Goal: Task Accomplishment & Management: Manage account settings

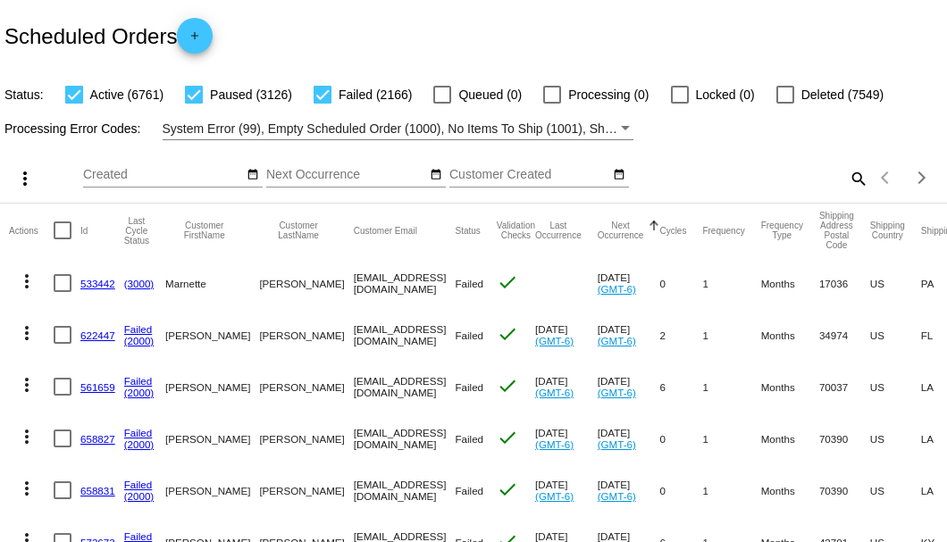
click at [847, 192] on mat-icon "search" at bounding box center [857, 178] width 21 height 28
click at [841, 182] on input "Search" at bounding box center [750, 175] width 236 height 14
paste input "690443"
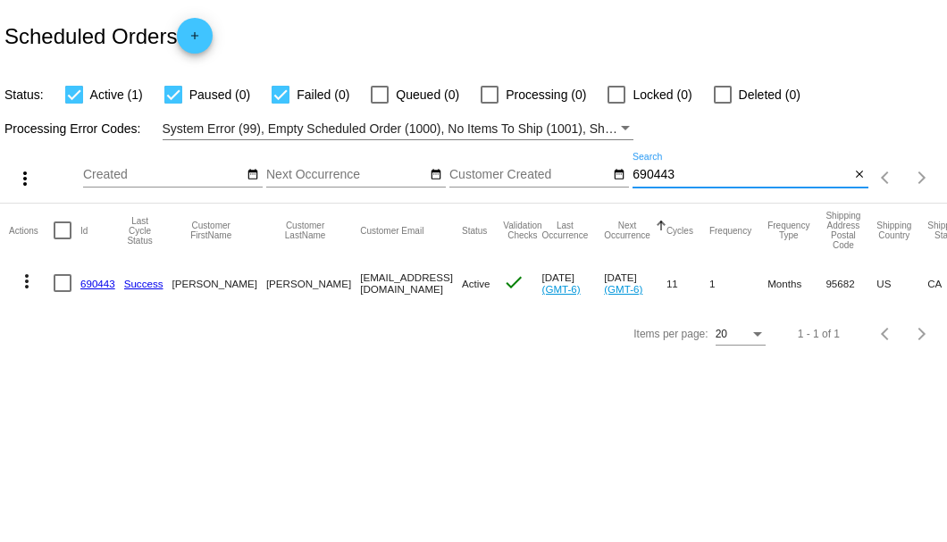
type input "690443"
click at [104, 287] on link "690443" at bounding box center [97, 284] width 35 height 12
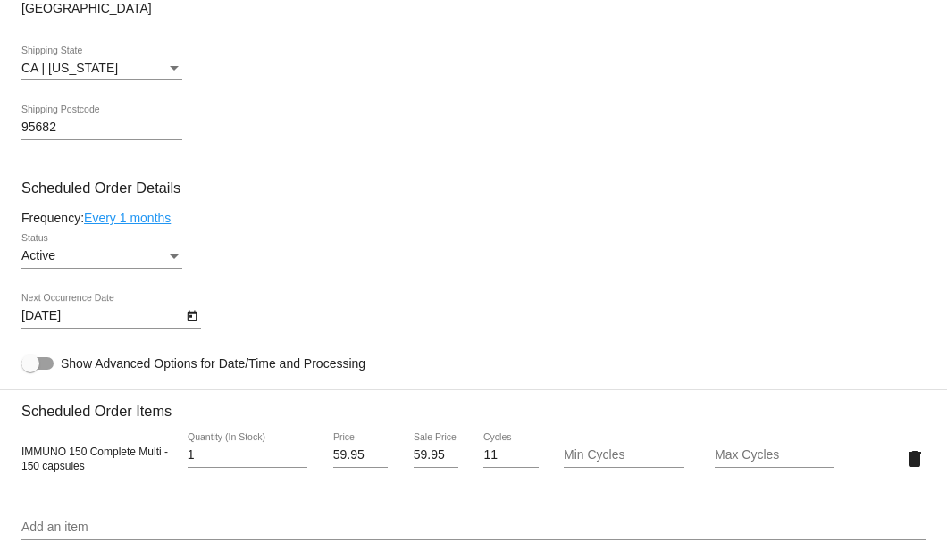
scroll to position [1072, 0]
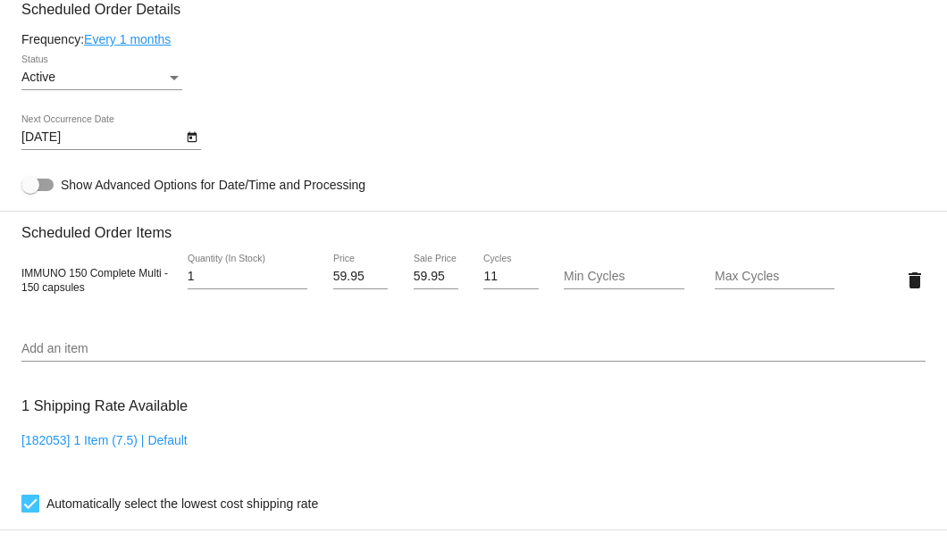
click at [157, 45] on link "Every 1 months" at bounding box center [127, 39] width 87 height 14
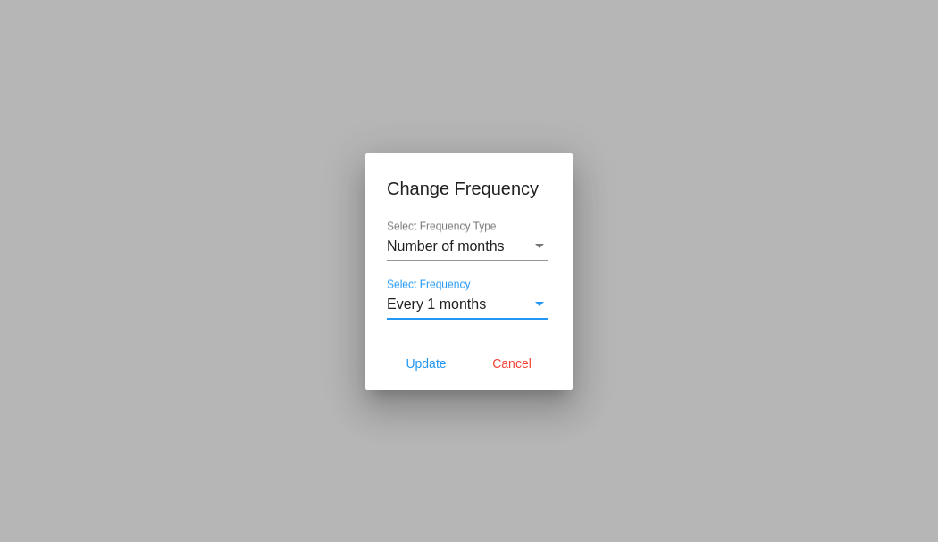
click at [448, 308] on span "Every 1 months" at bounding box center [436, 303] width 99 height 15
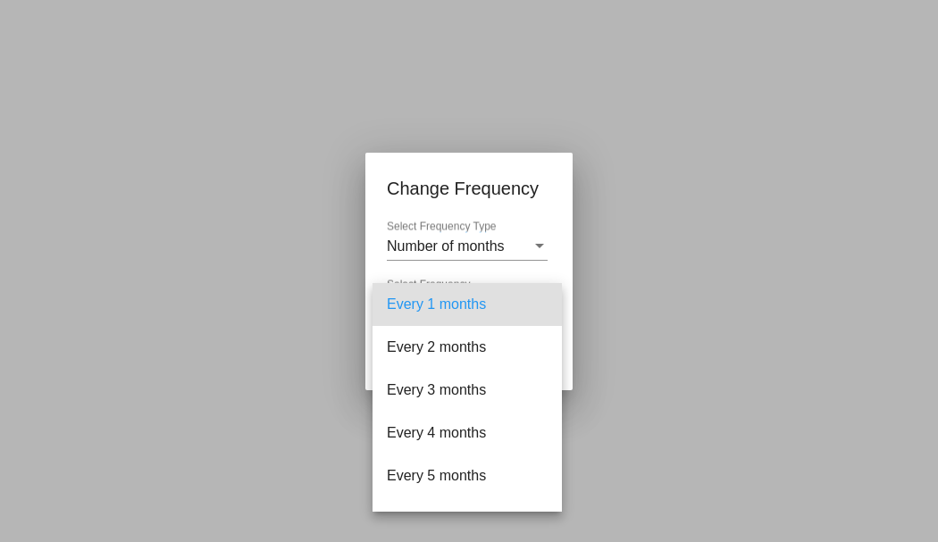
click at [289, 300] on div at bounding box center [469, 271] width 938 height 542
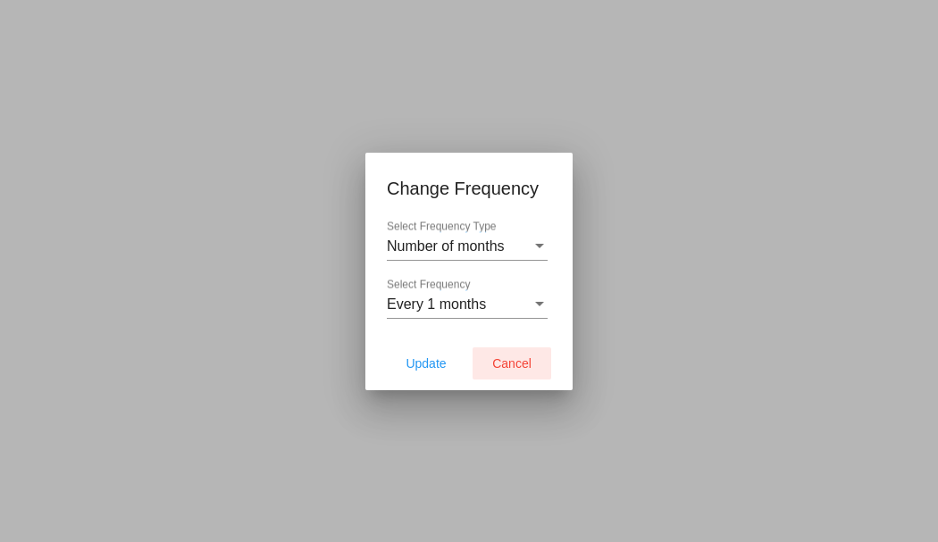
click at [506, 357] on span "Cancel" at bounding box center [511, 363] width 39 height 14
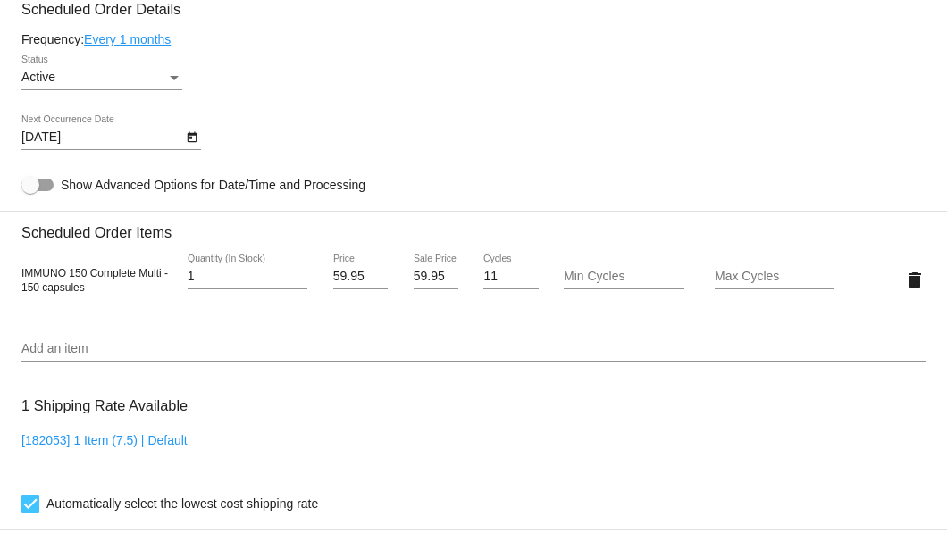
click at [168, 39] on link "Every 1 months" at bounding box center [127, 39] width 87 height 14
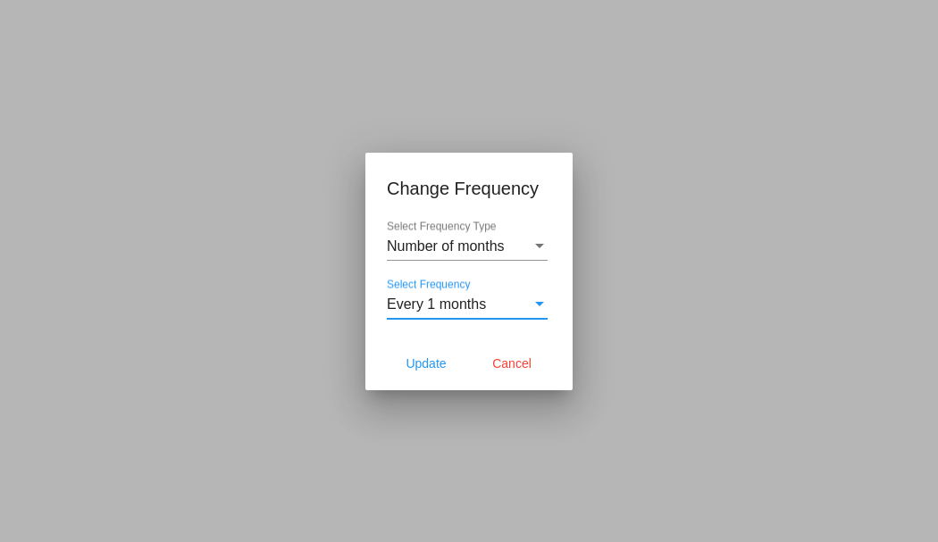
click at [513, 311] on div "Every 1 months" at bounding box center [459, 304] width 145 height 16
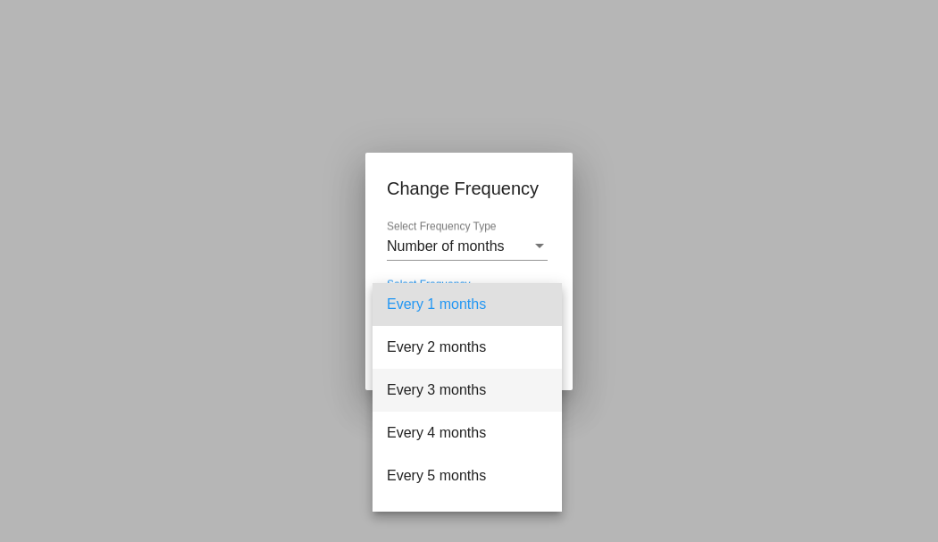
click at [454, 382] on span "Every 3 months" at bounding box center [467, 390] width 161 height 43
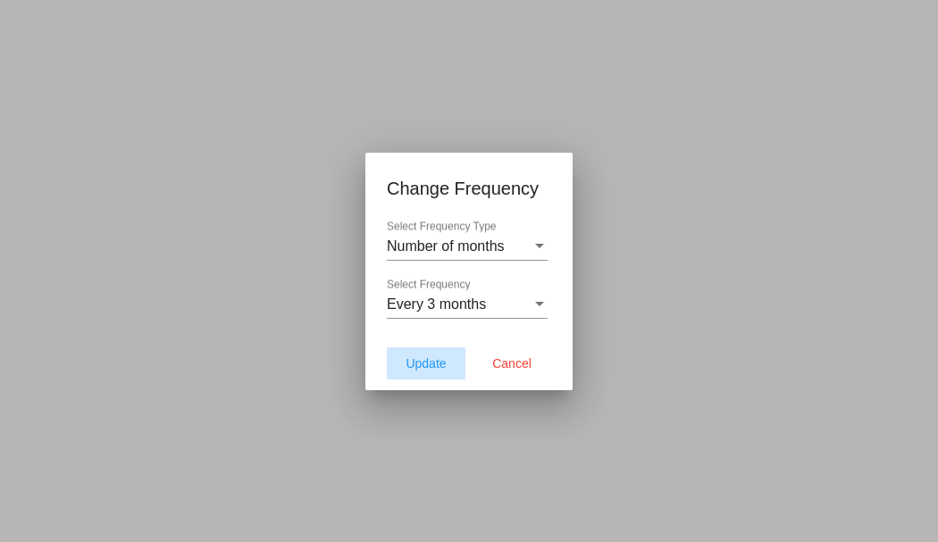
click at [439, 355] on button "Update" at bounding box center [426, 363] width 79 height 32
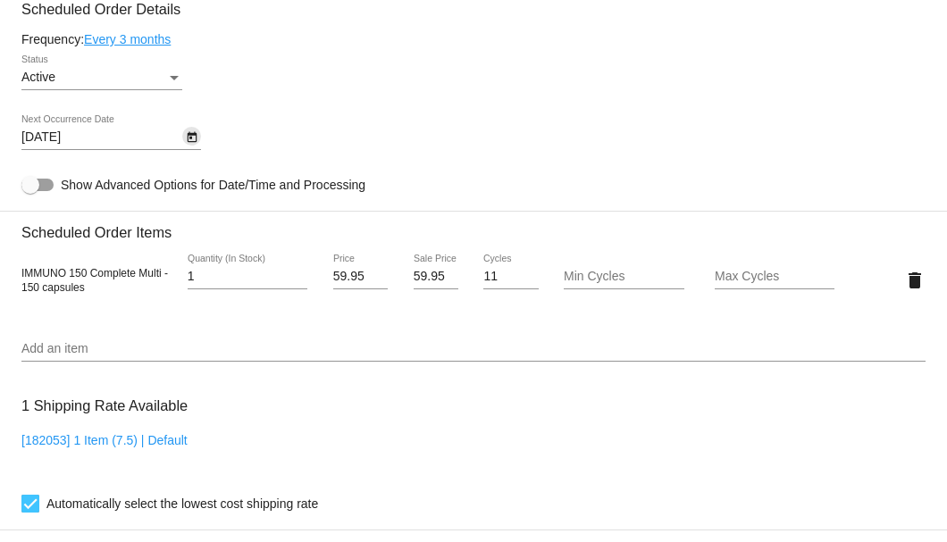
click at [191, 143] on icon "Open calendar" at bounding box center [192, 137] width 10 height 11
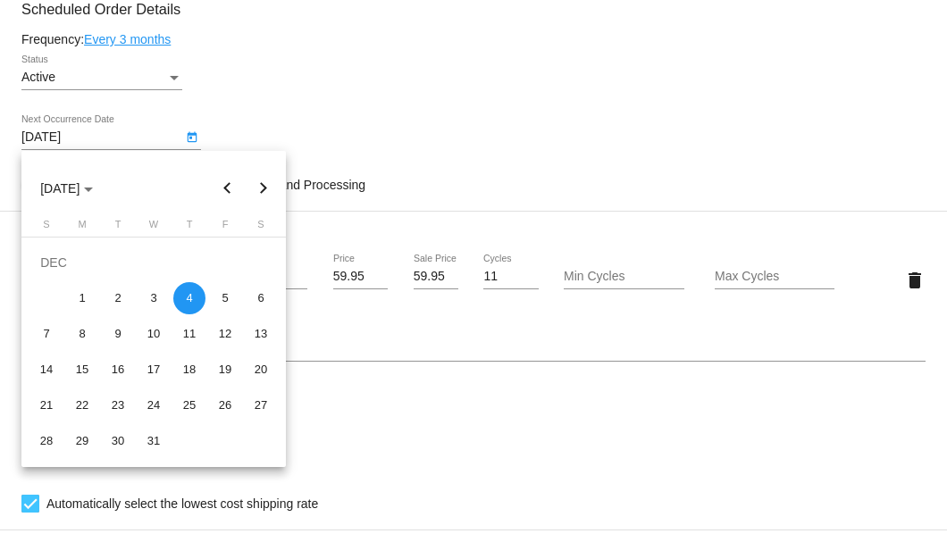
click at [229, 196] on button "Previous month" at bounding box center [228, 189] width 36 height 36
click at [50, 436] on div "28" at bounding box center [46, 441] width 32 height 32
type input "9/28/2025"
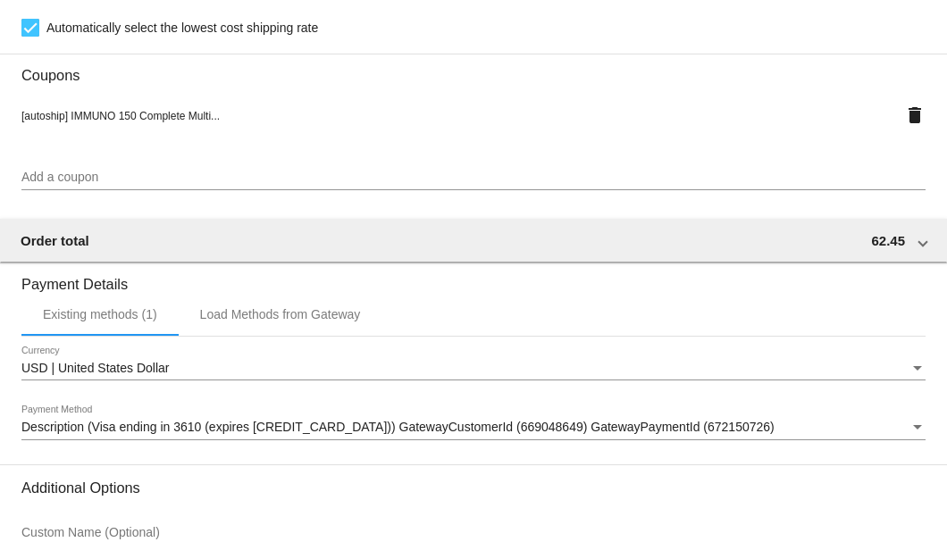
scroll to position [1723, 0]
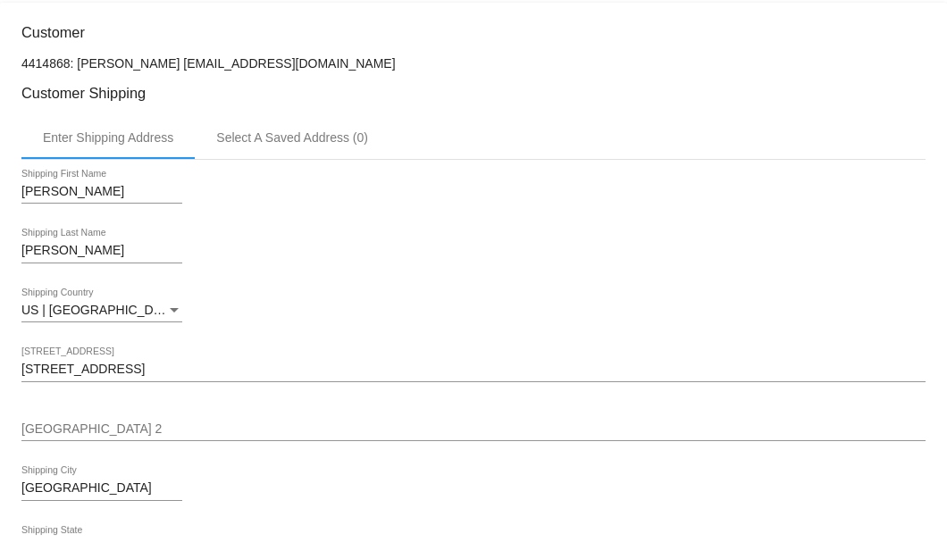
scroll to position [175, 0]
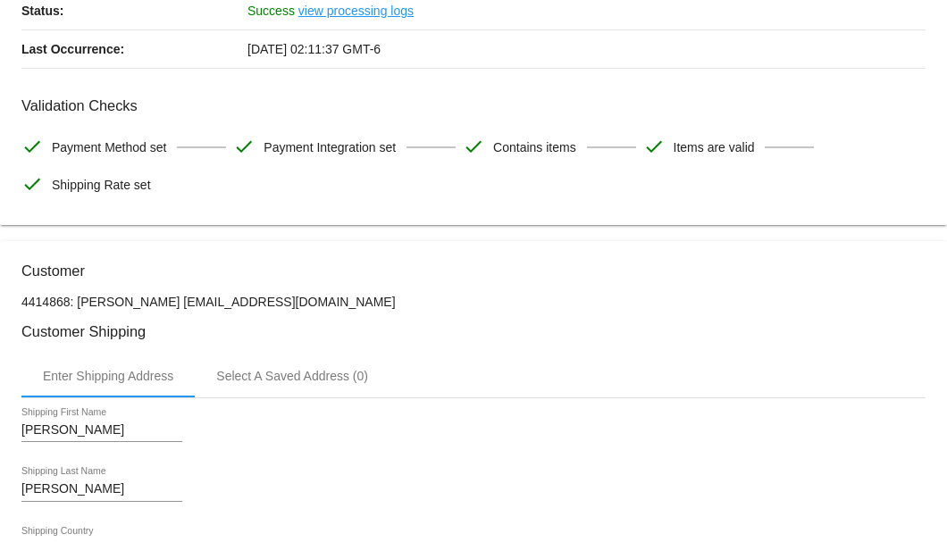
drag, startPoint x: 437, startPoint y: 296, endPoint x: 189, endPoint y: 298, distance: 247.4
click at [189, 298] on p "4414868: Dolores Wadsworth 530677125g@exceptionalhealthproducts.org" at bounding box center [473, 302] width 904 height 14
copy p "530677125g@exceptionalhealthproducts.org"
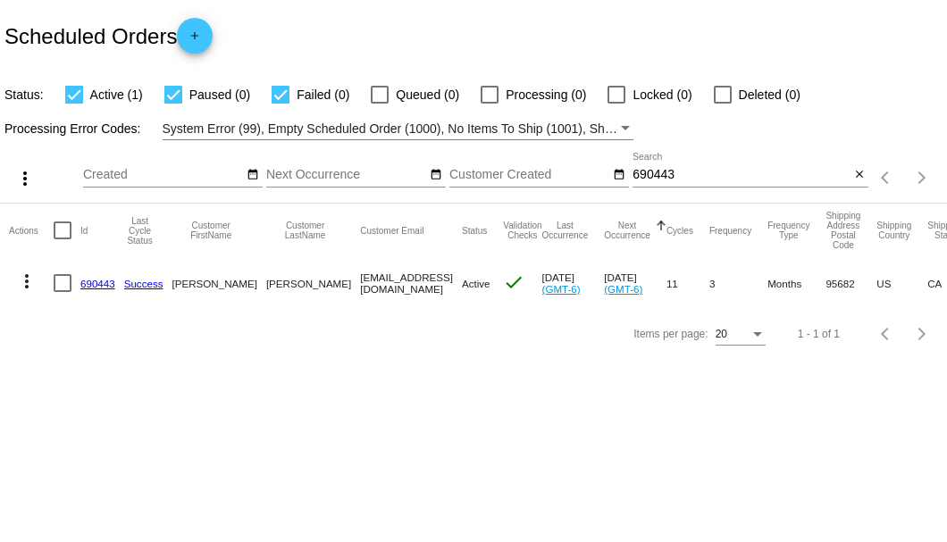
click at [107, 282] on link "690443" at bounding box center [97, 284] width 35 height 12
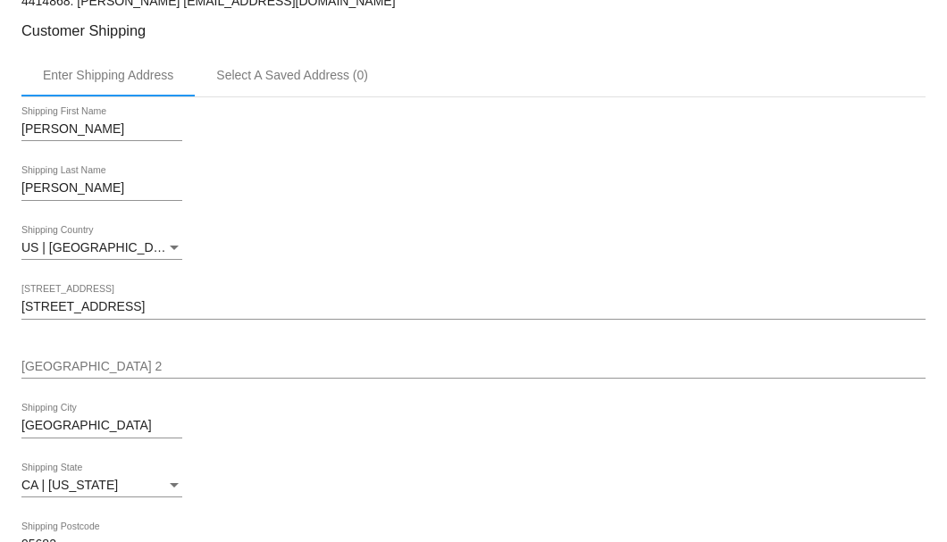
scroll to position [297, 0]
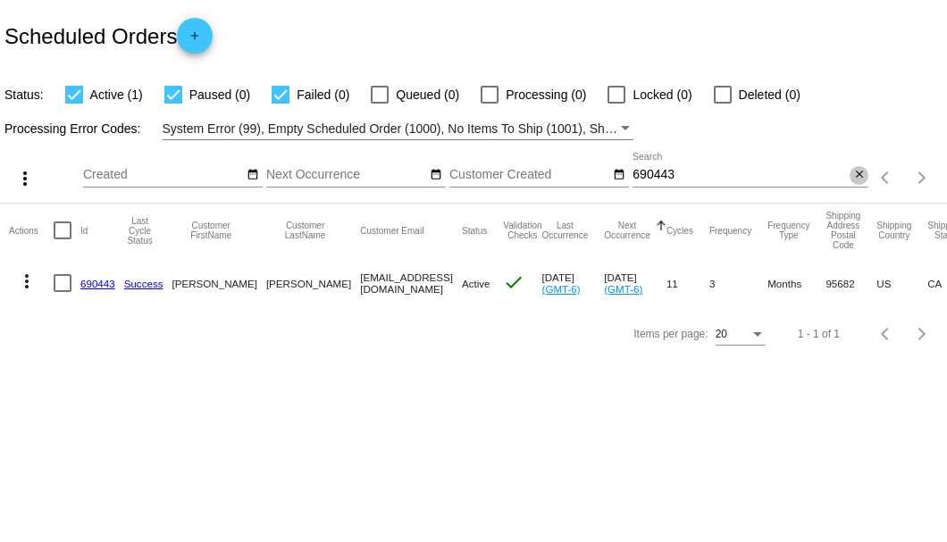
click at [863, 178] on mat-icon "close" at bounding box center [859, 175] width 13 height 14
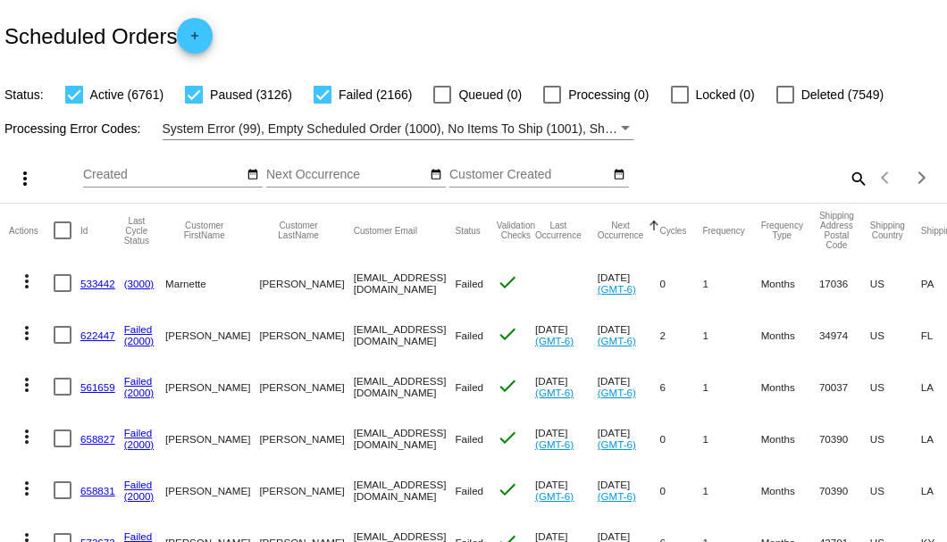
click at [852, 192] on mat-icon "search" at bounding box center [857, 178] width 21 height 28
click at [836, 182] on input "Search" at bounding box center [750, 175] width 236 height 14
paste input "542683"
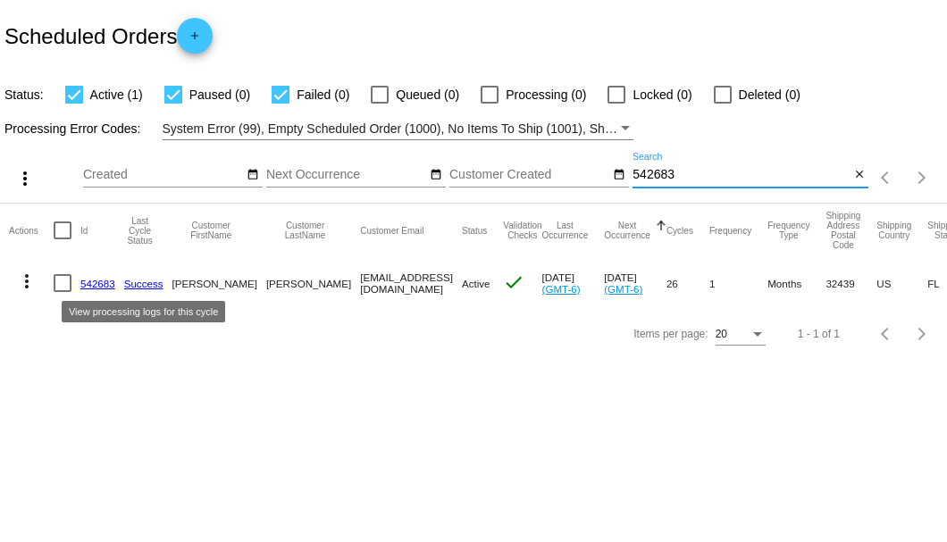
type input "542683"
click at [135, 283] on link "Success" at bounding box center [143, 284] width 39 height 12
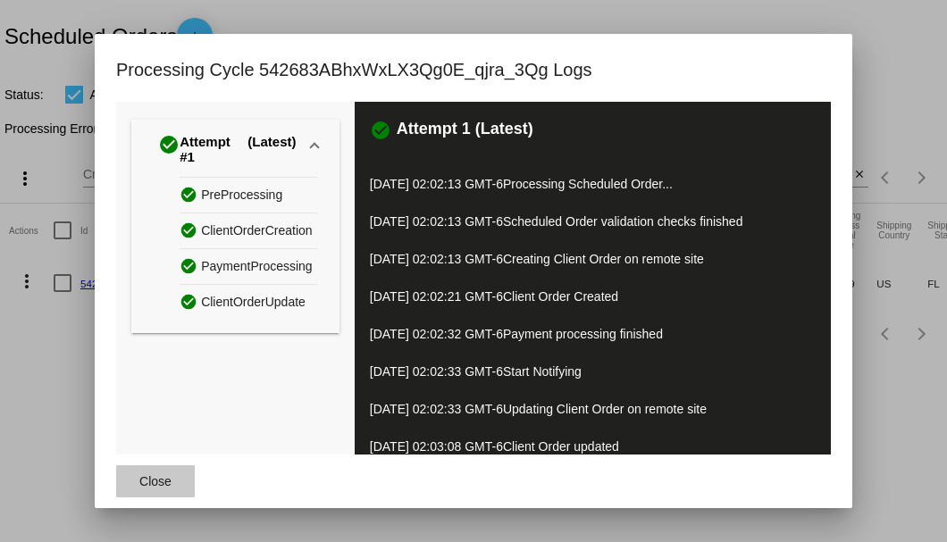
click at [164, 474] on span "Close" at bounding box center [155, 481] width 32 height 14
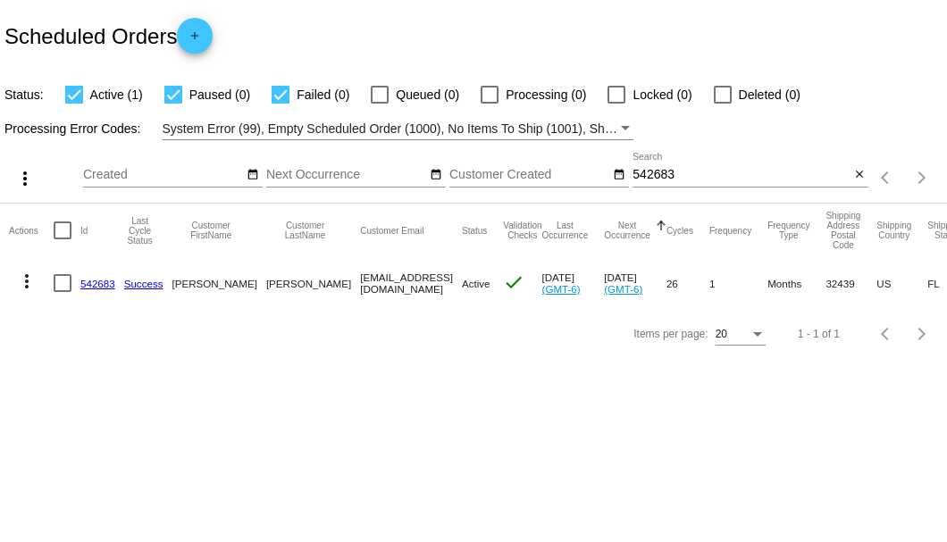
click at [100, 282] on link "542683" at bounding box center [97, 284] width 35 height 12
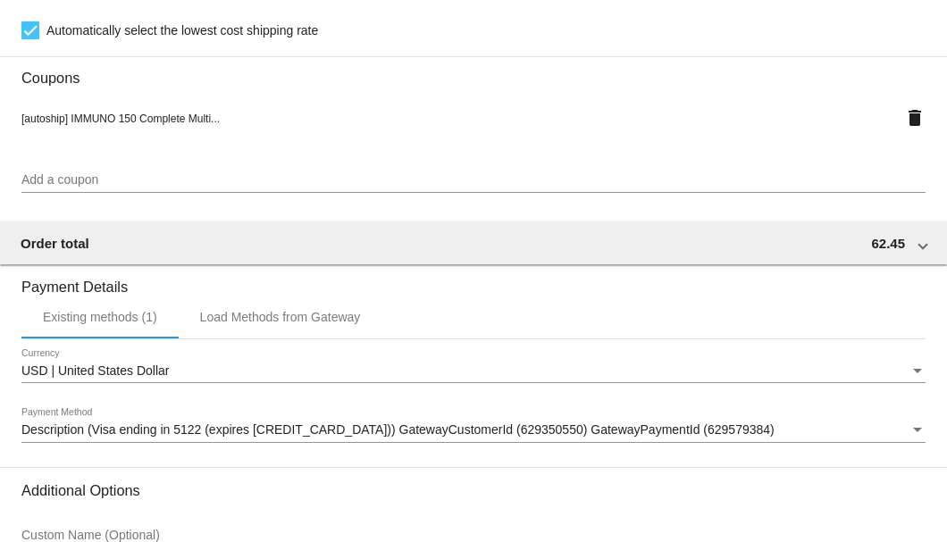
scroll to position [1723, 0]
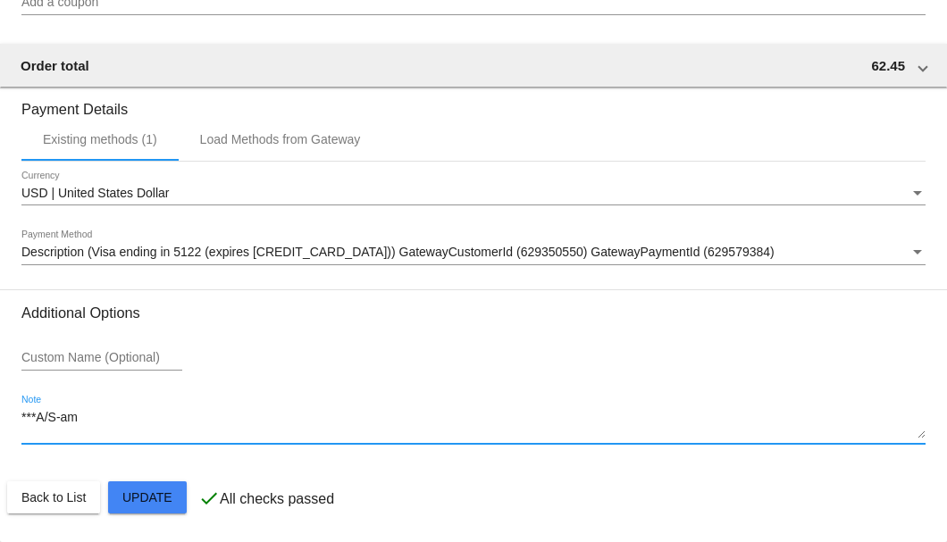
drag, startPoint x: 108, startPoint y: 418, endPoint x: -7, endPoint y: 418, distance: 115.2
click at [0, 418] on html "arrow_back Scheduled Order #542683 Active more_vert Last Processing Cycle ID: 5…" at bounding box center [473, 271] width 947 height 542
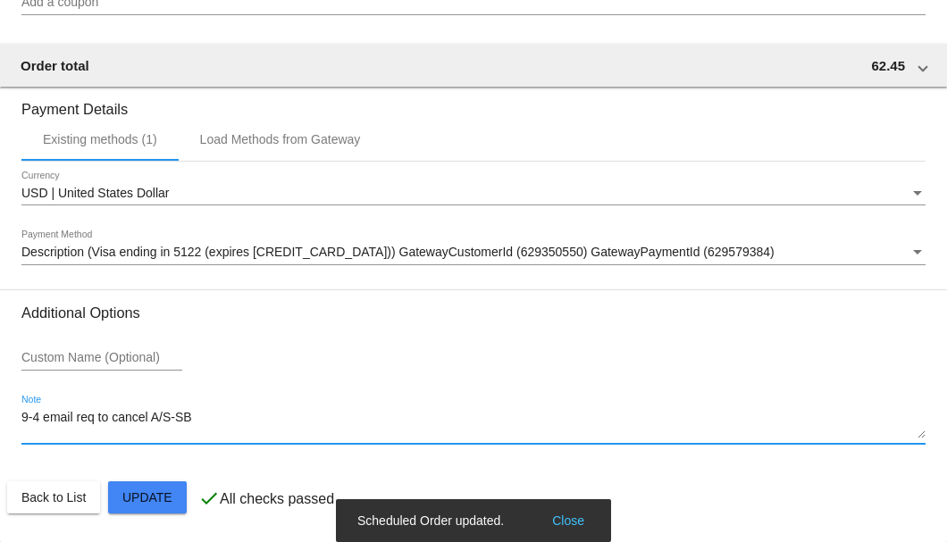
type textarea "9-4 email req to cancel A/S-SB"
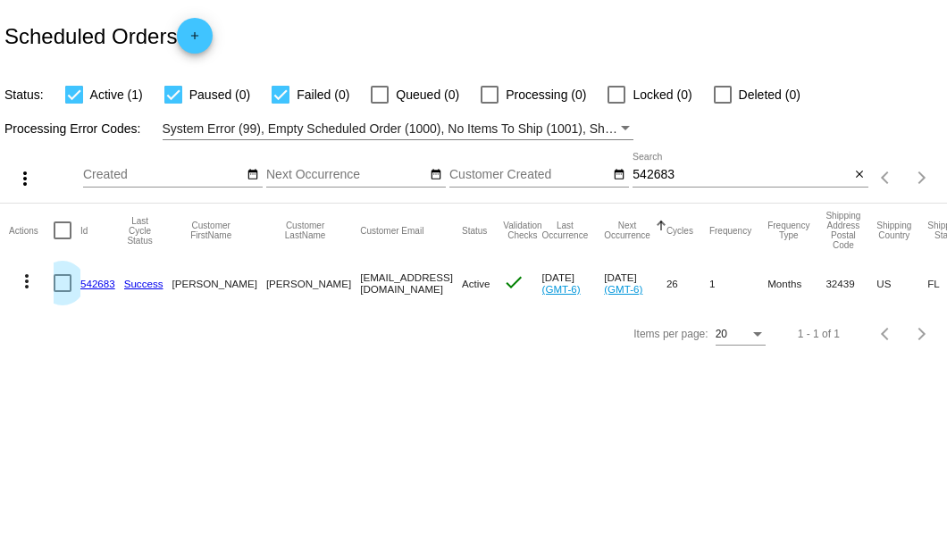
click at [60, 284] on div at bounding box center [63, 283] width 18 height 18
click at [62, 292] on input "checkbox" at bounding box center [62, 292] width 1 height 1
checkbox input "true"
click at [30, 285] on mat-icon "more_vert" at bounding box center [26, 281] width 21 height 21
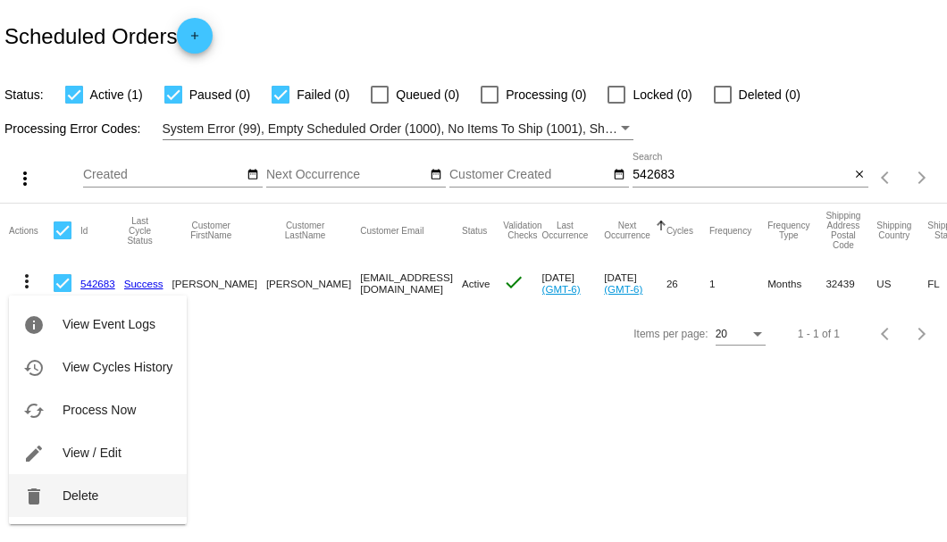
click at [63, 500] on span "Delete" at bounding box center [81, 495] width 36 height 14
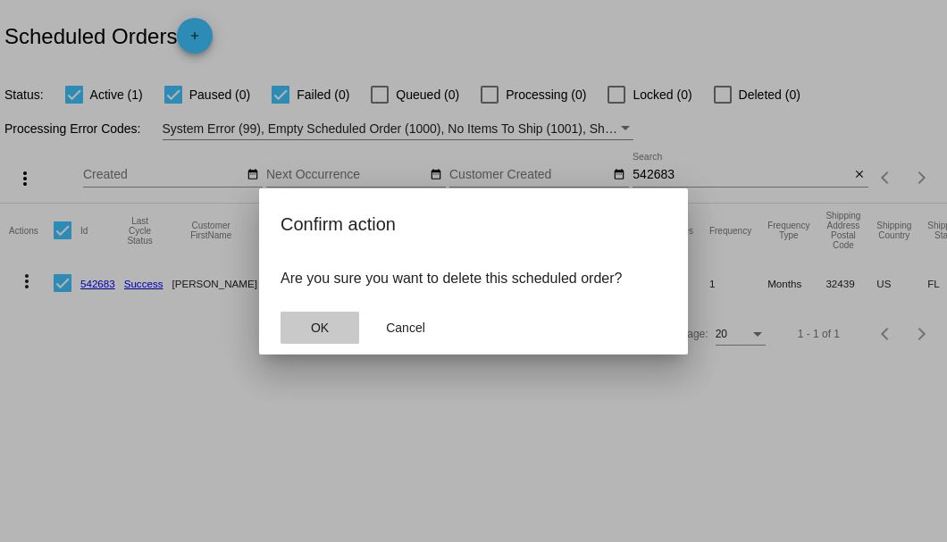
click at [327, 334] on span "OK" at bounding box center [320, 328] width 18 height 14
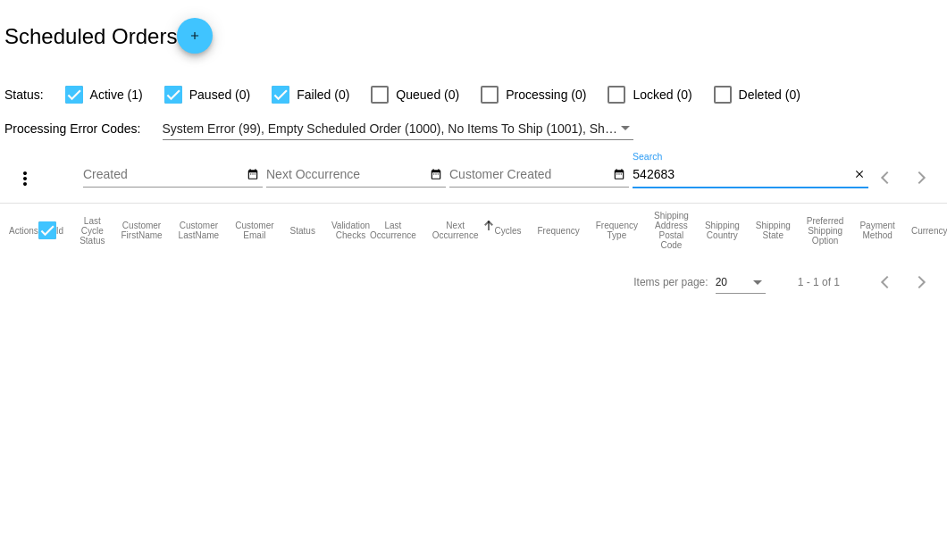
click at [697, 180] on input "542683" at bounding box center [740, 175] width 217 height 14
type input "542683"
click at [855, 174] on mat-icon "close" at bounding box center [859, 175] width 13 height 14
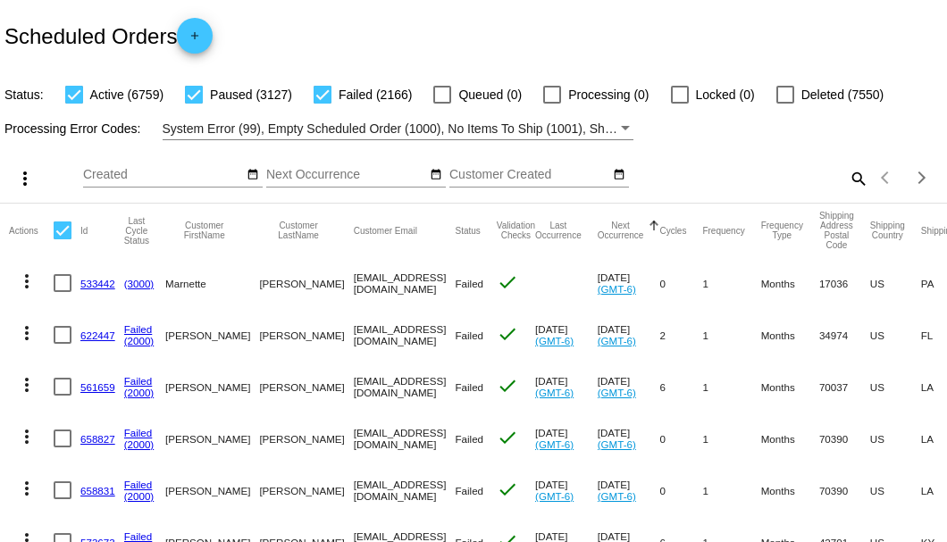
click at [847, 192] on mat-icon "search" at bounding box center [857, 178] width 21 height 28
click at [847, 182] on input "Search" at bounding box center [750, 175] width 236 height 14
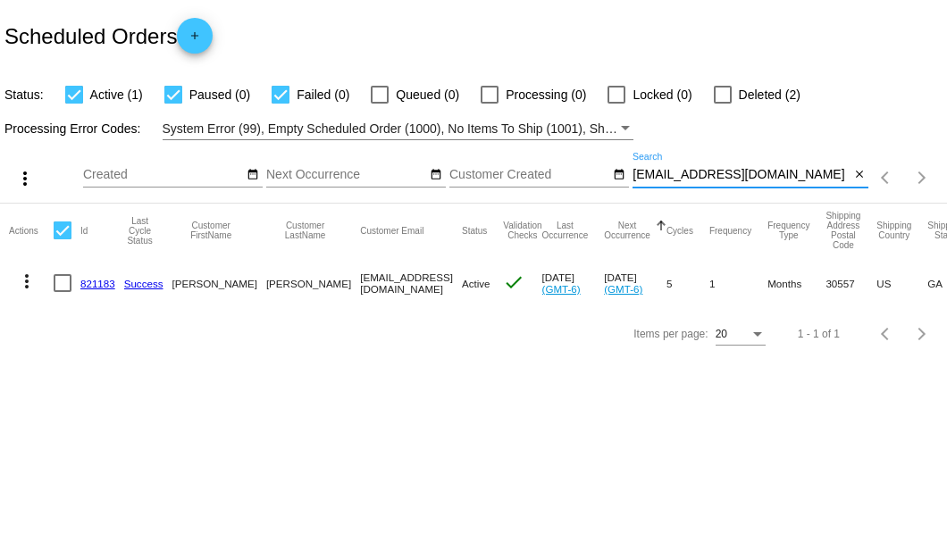
type input "jolee2@outlook.com"
click at [88, 280] on link "821183" at bounding box center [97, 284] width 35 height 12
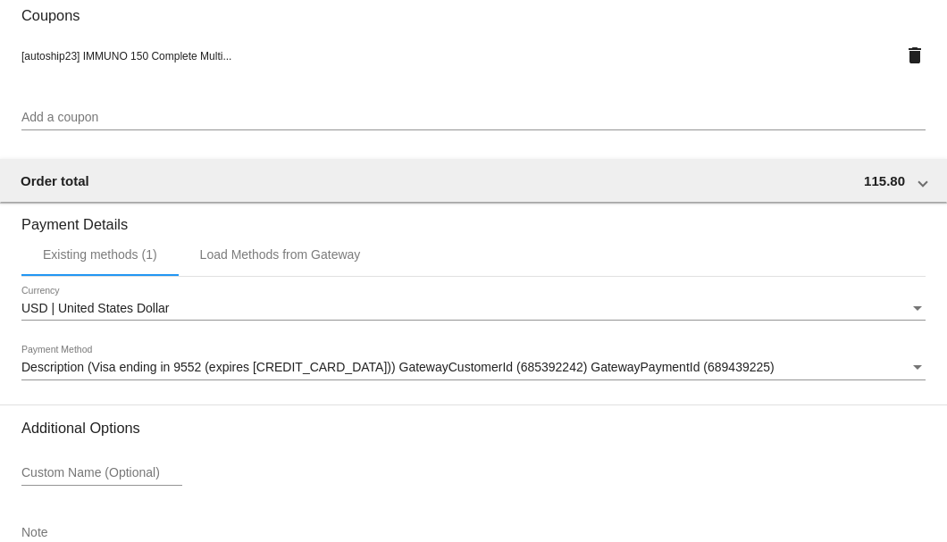
scroll to position [1723, 0]
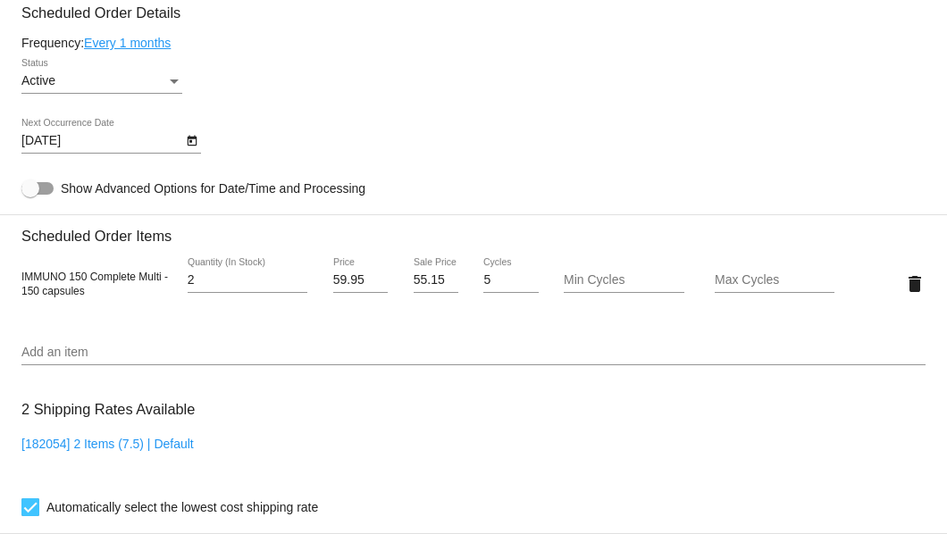
scroll to position [889, 0]
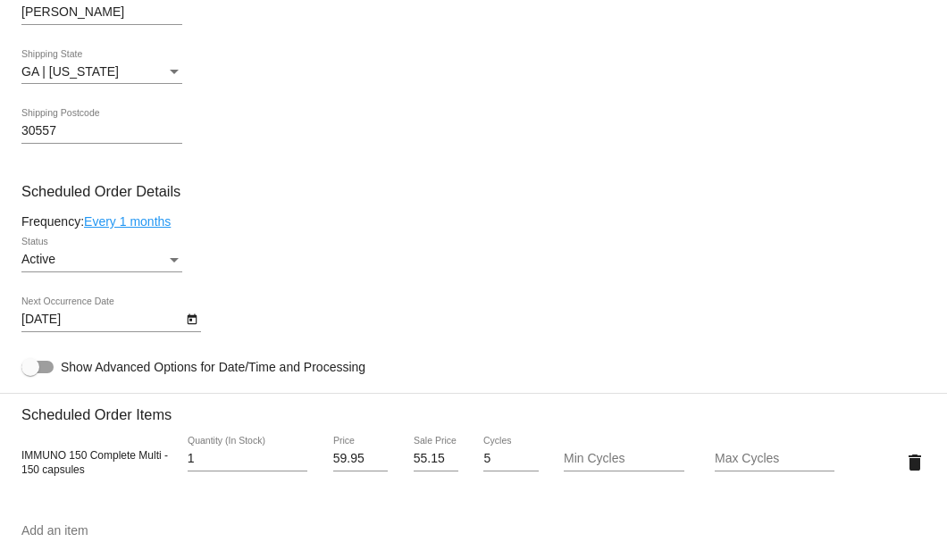
type input "1"
click at [293, 463] on input "1" at bounding box center [248, 459] width 120 height 14
drag, startPoint x: 410, startPoint y: 458, endPoint x: 440, endPoint y: 457, distance: 30.4
click at [440, 457] on input "55.15" at bounding box center [435, 459] width 45 height 14
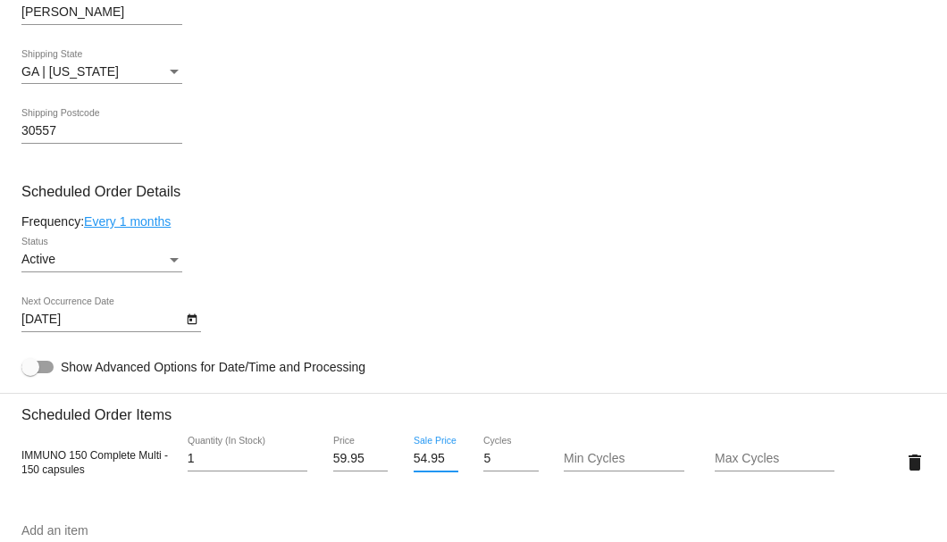
scroll to position [1188, 0]
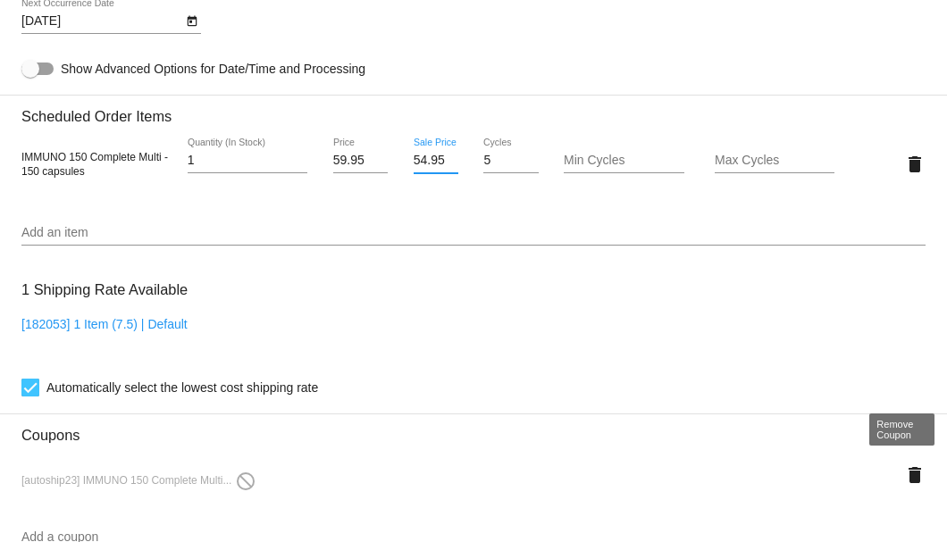
type input "54.95"
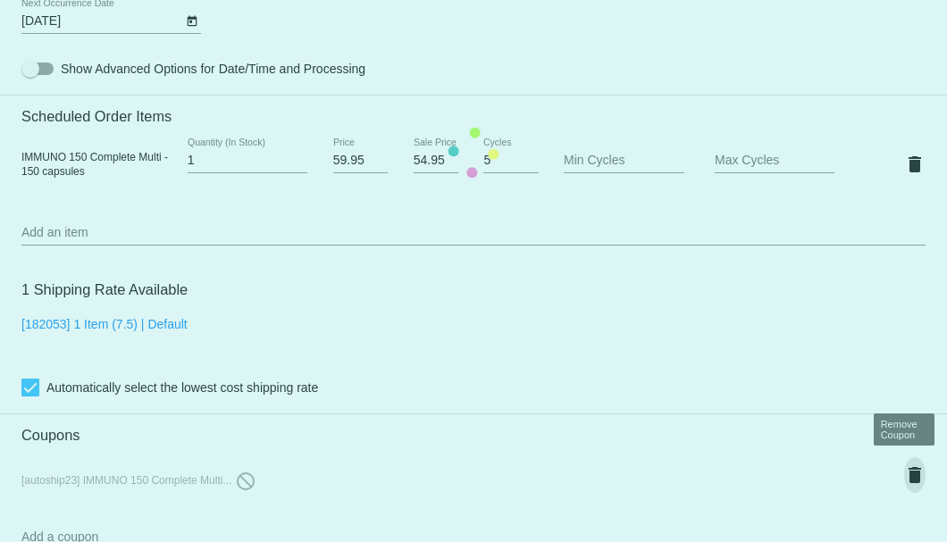
click at [904, 470] on mat-card "Customer 5012836: Jolee Stebbins jolee2@outlook.com Customer Shipping Enter Shi…" at bounding box center [473, 152] width 947 height 1848
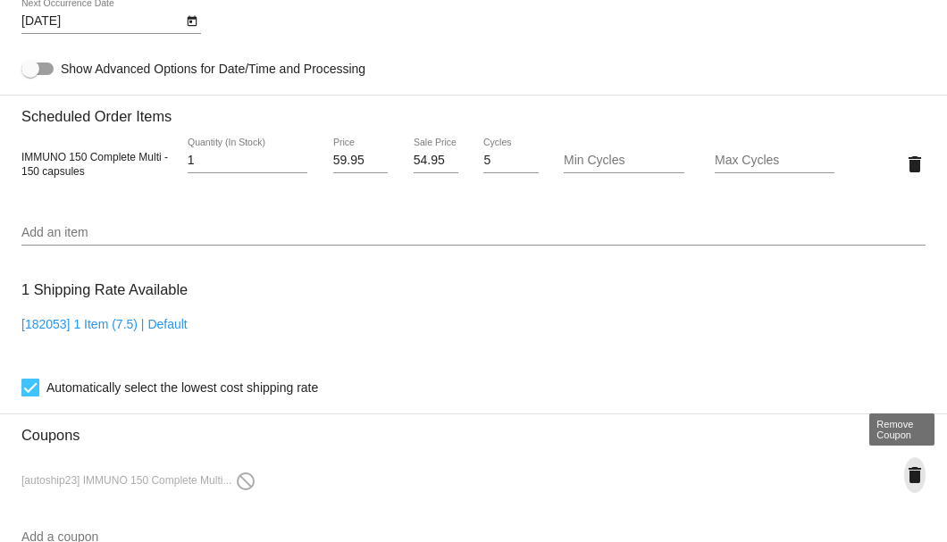
click at [904, 470] on mat-icon "delete" at bounding box center [914, 474] width 21 height 21
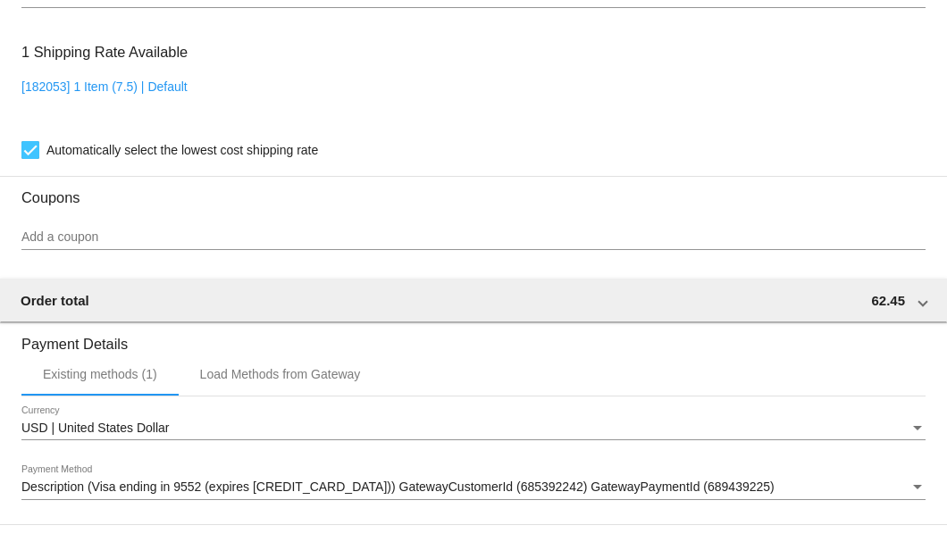
scroll to position [1661, 0]
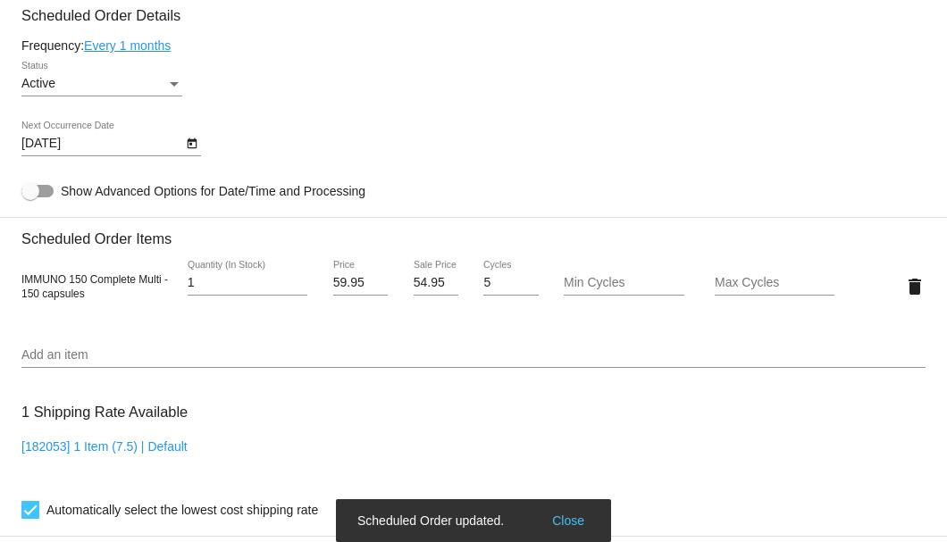
scroll to position [887, 0]
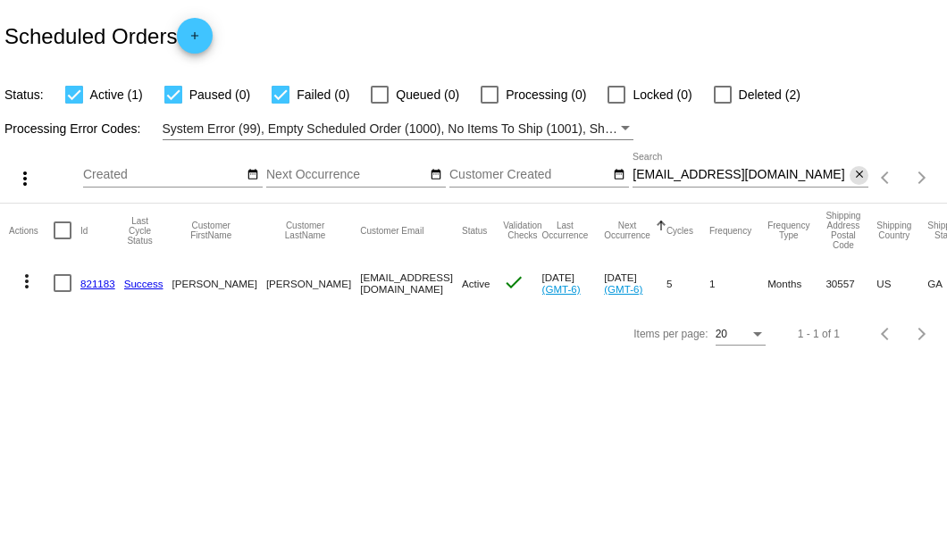
click at [863, 173] on mat-icon "close" at bounding box center [859, 175] width 13 height 14
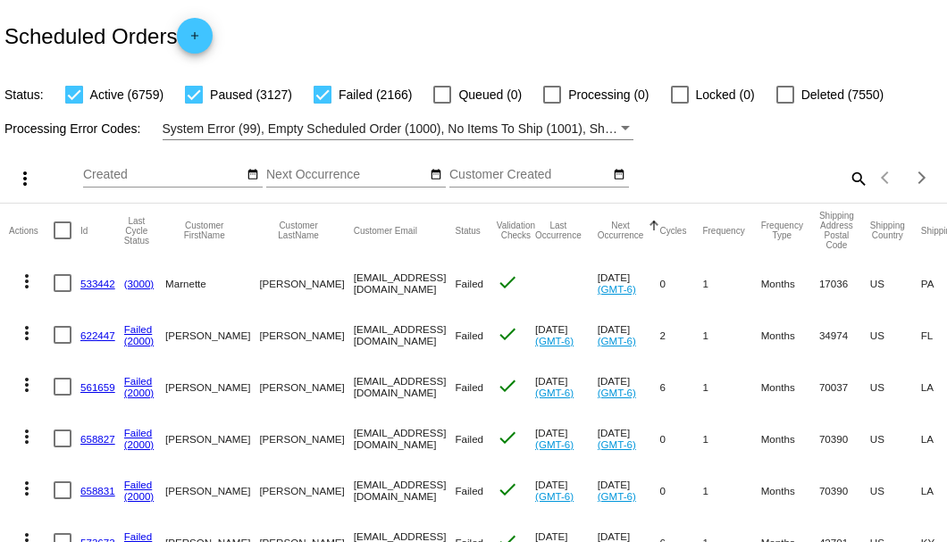
click at [847, 192] on mat-icon "search" at bounding box center [857, 178] width 21 height 28
click at [849, 182] on input "Search" at bounding box center [750, 175] width 236 height 14
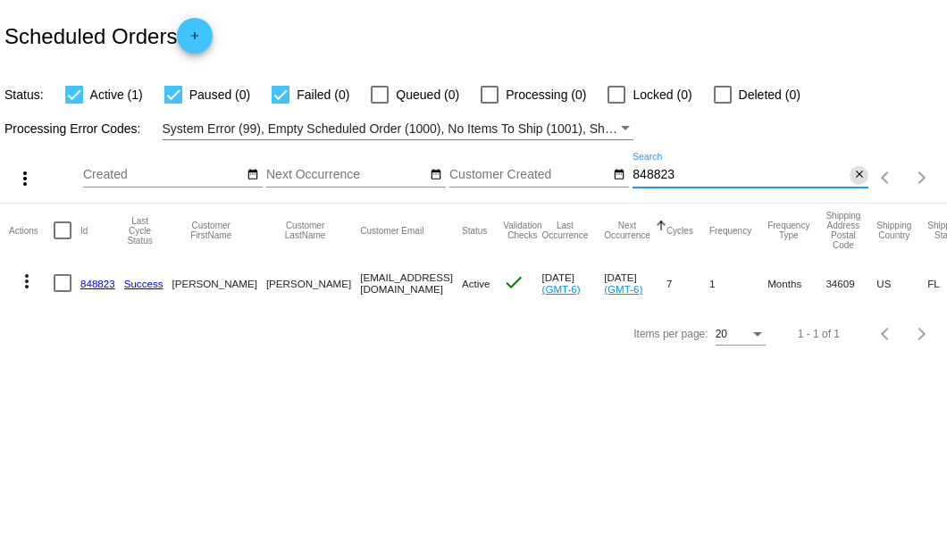
type input "848823"
click at [859, 179] on mat-icon "close" at bounding box center [859, 175] width 13 height 14
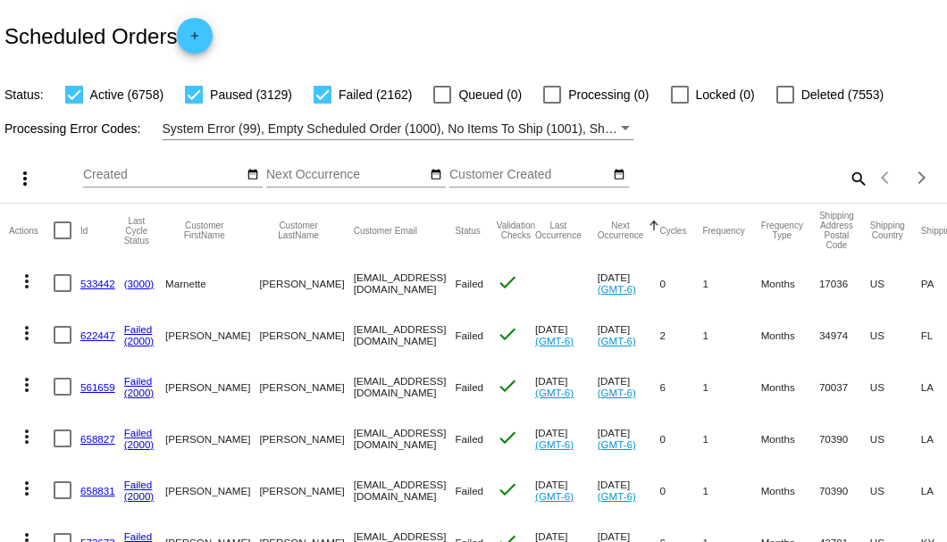
click at [847, 192] on mat-icon "search" at bounding box center [857, 178] width 21 height 28
click at [842, 182] on input "Search" at bounding box center [750, 175] width 236 height 14
paste input "[EMAIL_ADDRESS][DOMAIN_NAME]"
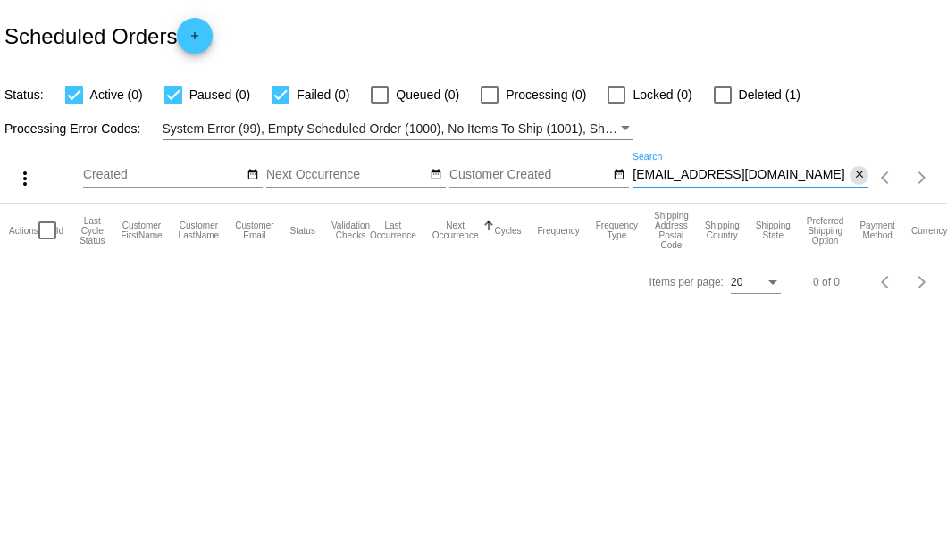
type input "[EMAIL_ADDRESS][DOMAIN_NAME]"
click at [855, 174] on mat-icon "close" at bounding box center [859, 175] width 13 height 14
